Goal: Task Accomplishment & Management: Manage account settings

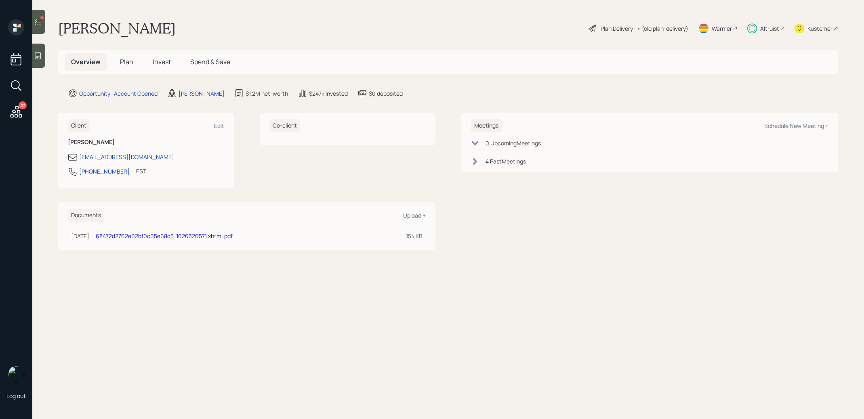
click at [164, 65] on span "Invest" at bounding box center [162, 61] width 18 height 9
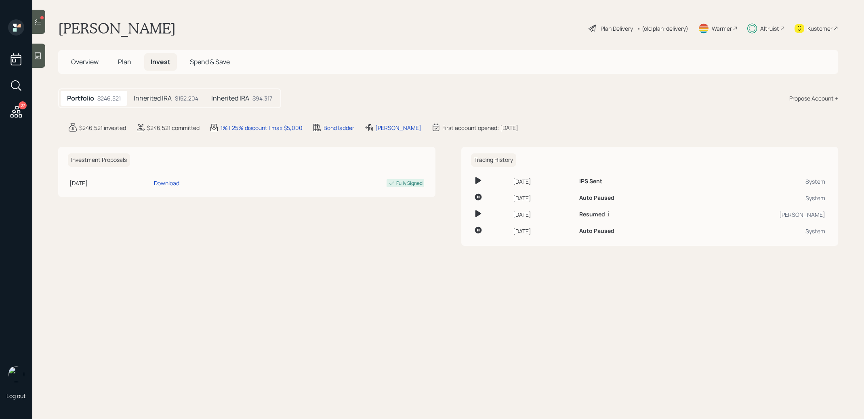
click at [168, 97] on h5 "Inherited IRA" at bounding box center [153, 99] width 38 height 8
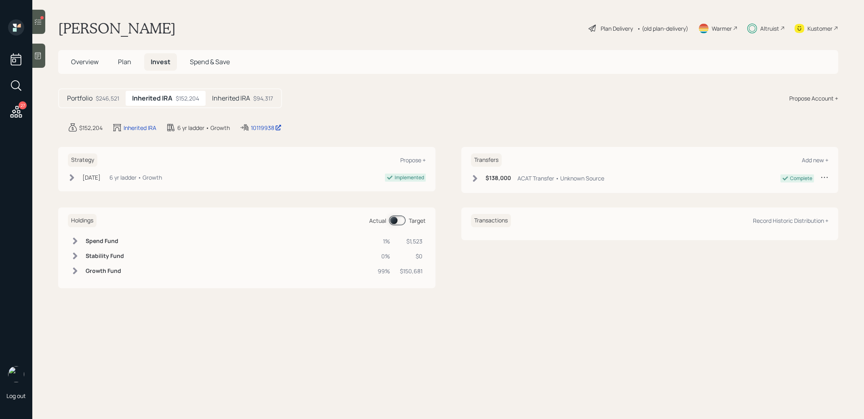
click at [259, 97] on div "$94,317" at bounding box center [263, 98] width 20 height 8
click at [40, 20] on icon at bounding box center [38, 22] width 7 height 6
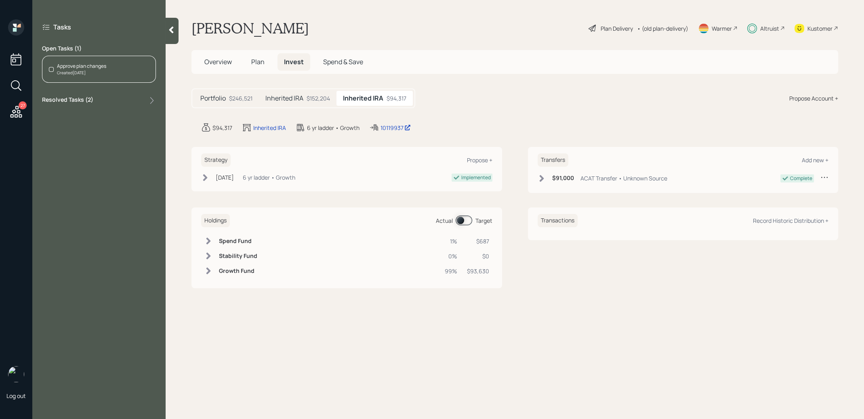
click at [80, 73] on div "Created [DATE]" at bounding box center [81, 73] width 49 height 6
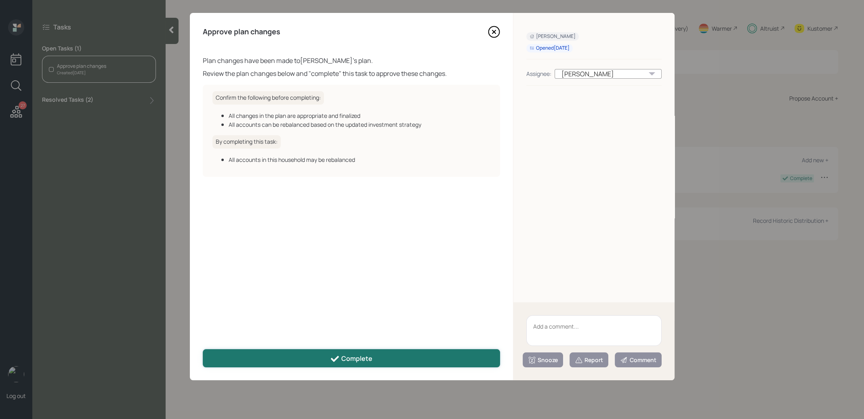
click at [324, 361] on button "Complete" at bounding box center [351, 359] width 297 height 18
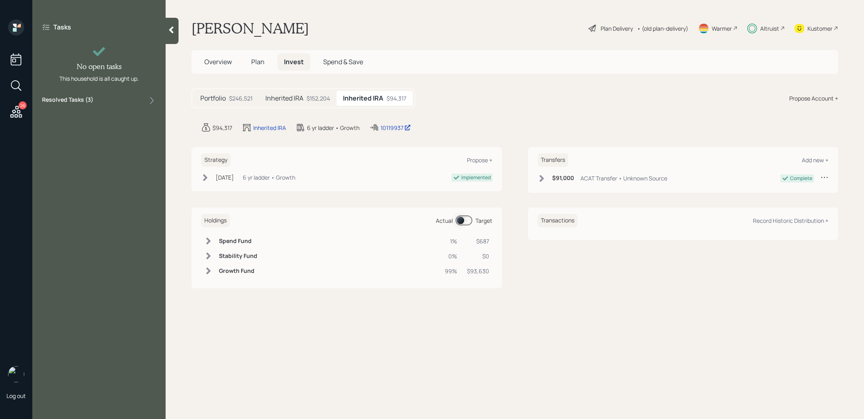
click at [259, 65] on span "Plan" at bounding box center [257, 61] width 13 height 9
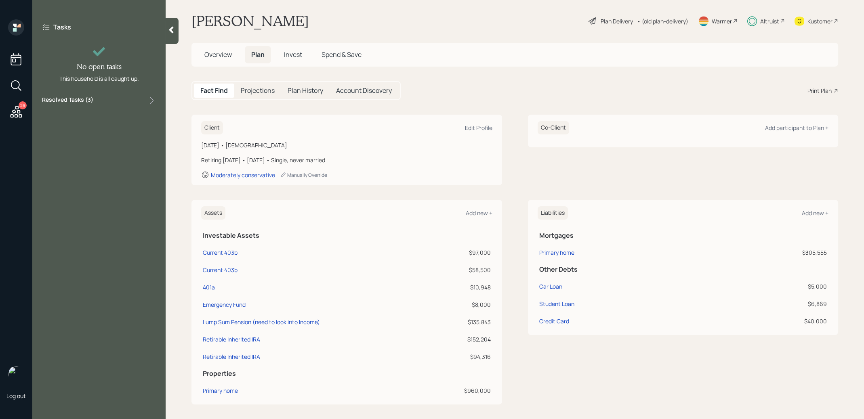
scroll to position [9, 0]
